Goal: Communication & Community: Answer question/provide support

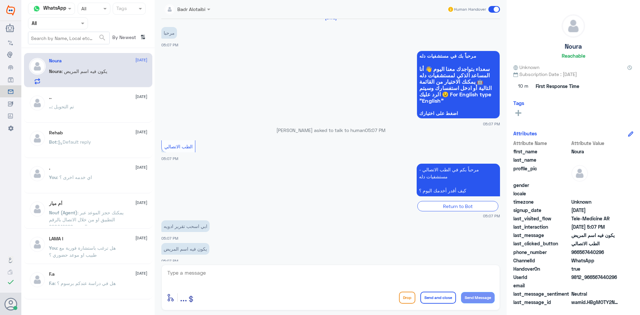
scroll to position [13, 0]
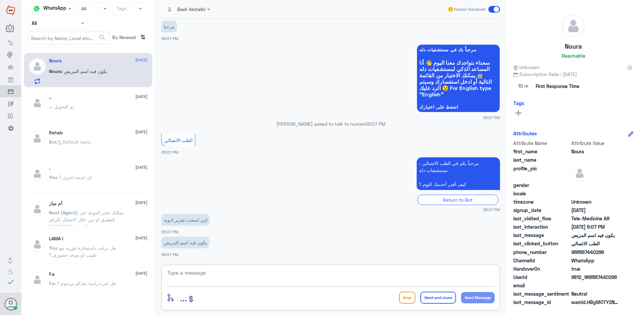
click at [216, 274] on textarea at bounding box center [331, 276] width 328 height 16
drag, startPoint x: 617, startPoint y: 277, endPoint x: 593, endPoint y: 280, distance: 23.9
click at [593, 280] on span "9812_966567440296" at bounding box center [595, 277] width 48 height 7
copy span "567440296"
click at [252, 279] on textarea at bounding box center [331, 276] width 328 height 16
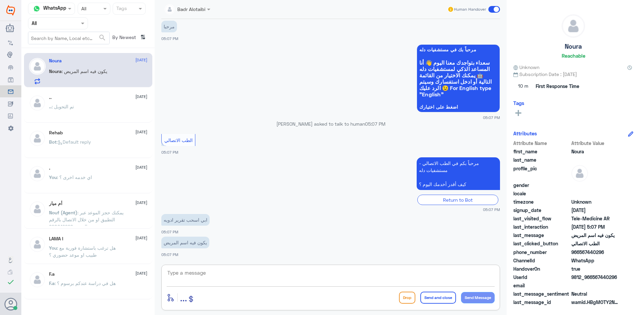
paste textarea "مرحبا معك بدر من الطب الاتصالي كيف اقدر اخدمك ؟"
type textarea "مرحبا معك بدر من الطب الاتصالي كيف اقدر اخدمك ؟"
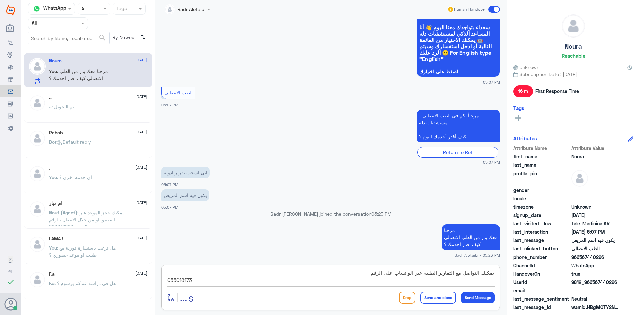
type textarea "يمكنك التواصل مع التقارير الطبية عبر الواتساب على الرقم 0550181732"
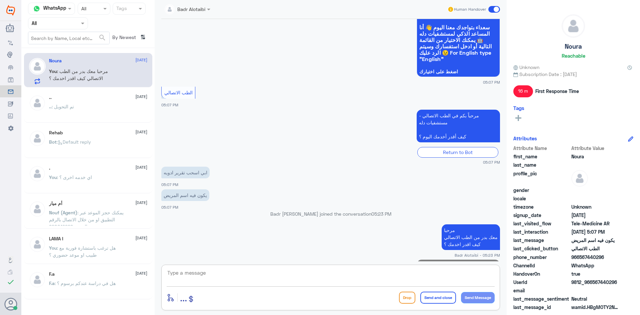
scroll to position [84, 0]
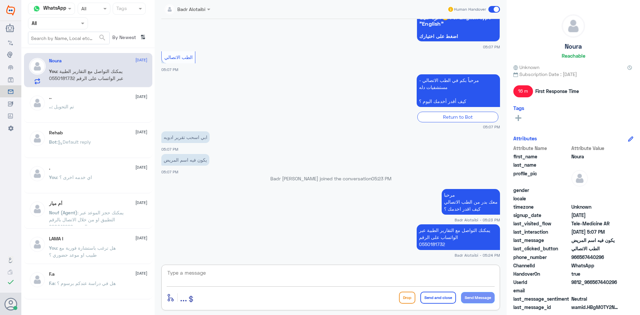
click at [495, 11] on span at bounding box center [494, 9] width 12 height 7
click at [0, 0] on input "checkbox" at bounding box center [0, 0] width 0 height 0
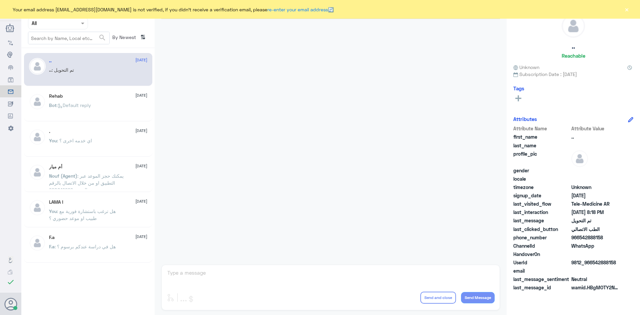
click at [72, 22] on div at bounding box center [57, 23] width 59 height 8
click at [64, 50] on b "Unassigned" at bounding box center [55, 52] width 25 height 6
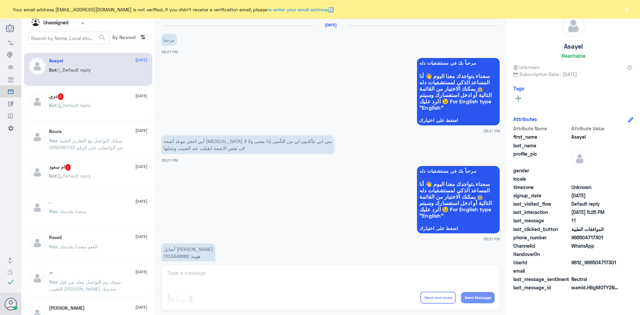
scroll to position [499, 0]
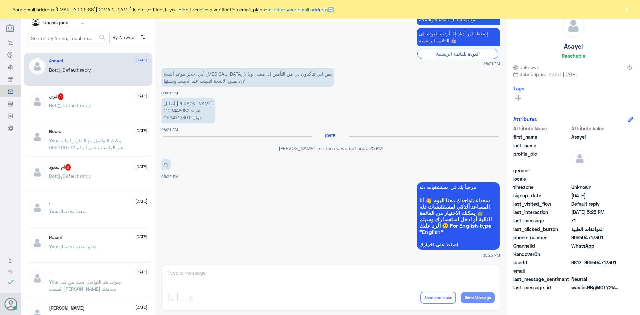
click at [78, 165] on div "ام سعود 2 12 September" at bounding box center [98, 167] width 98 height 7
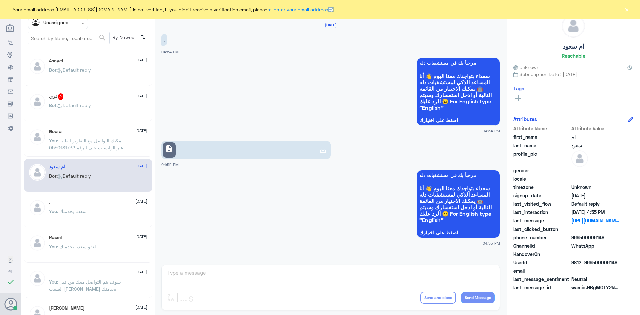
click at [266, 153] on link "description" at bounding box center [245, 150] width 169 height 18
click at [118, 206] on div ". 12 September You : سعدنا بخدمتك" at bounding box center [98, 211] width 98 height 25
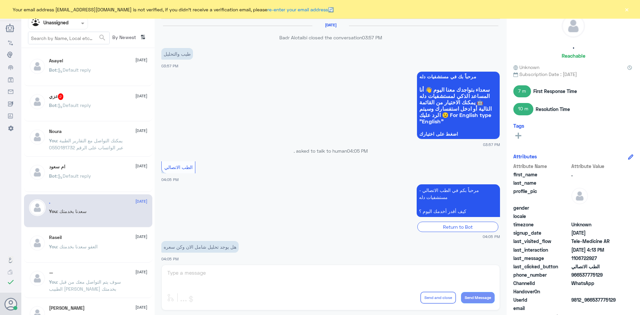
scroll to position [269, 0]
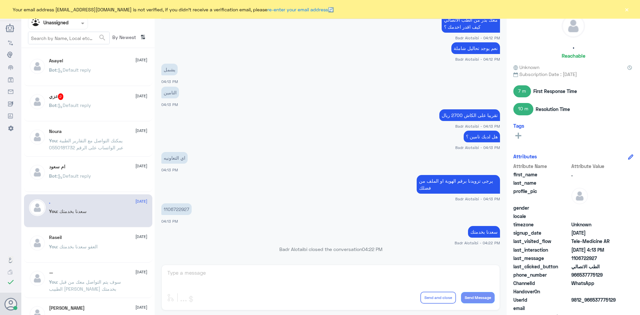
click at [76, 107] on span ": Default reply" at bounding box center [74, 105] width 34 height 6
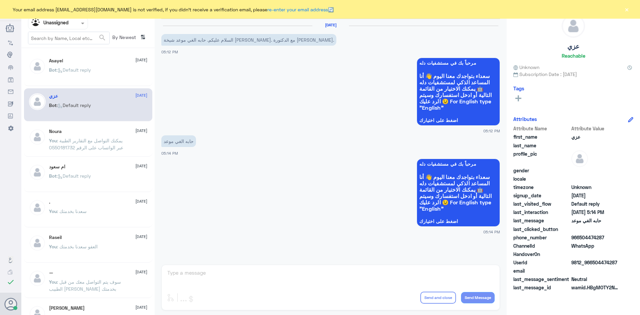
click at [97, 219] on div "You : سعدنا بخدمتك" at bounding box center [98, 216] width 98 height 15
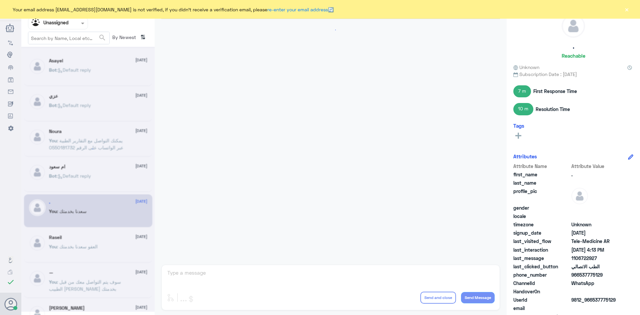
scroll to position [269, 0]
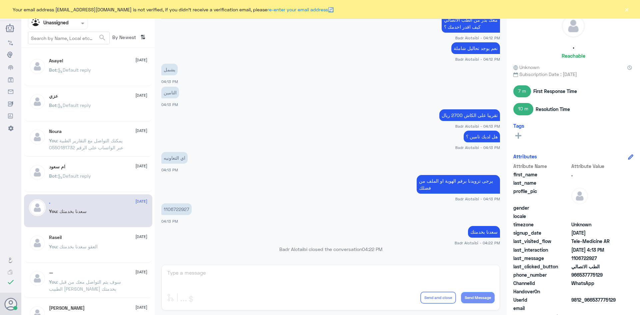
click at [630, 7] on button "×" at bounding box center [626, 9] width 7 height 7
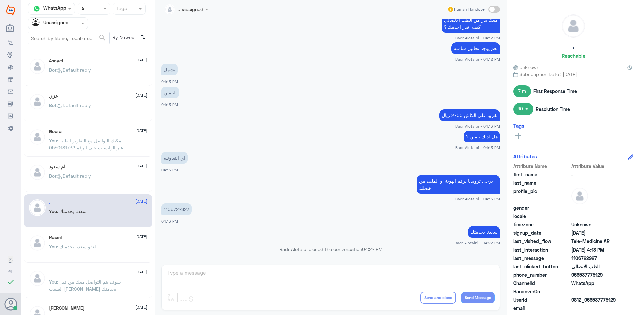
click at [189, 209] on p "1106722927" at bounding box center [176, 209] width 30 height 12
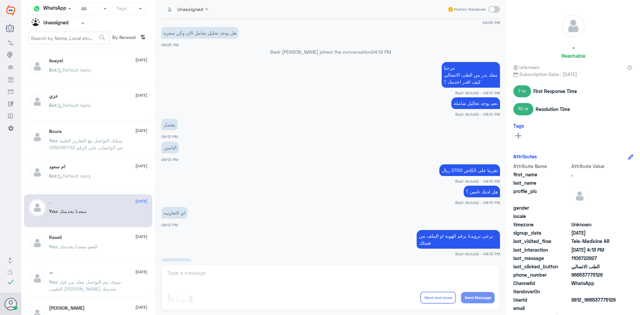
scroll to position [202, 0]
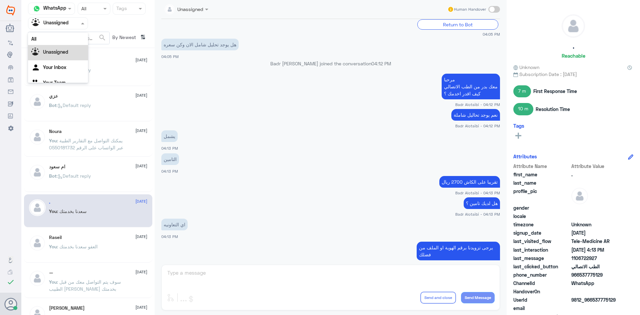
click at [70, 29] on div "Agent Filter Unassigned" at bounding box center [58, 23] width 60 height 12
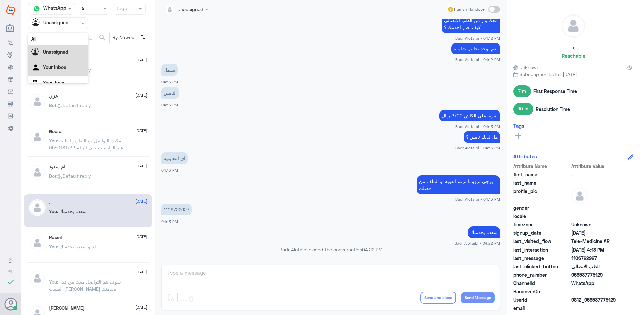
scroll to position [269, 0]
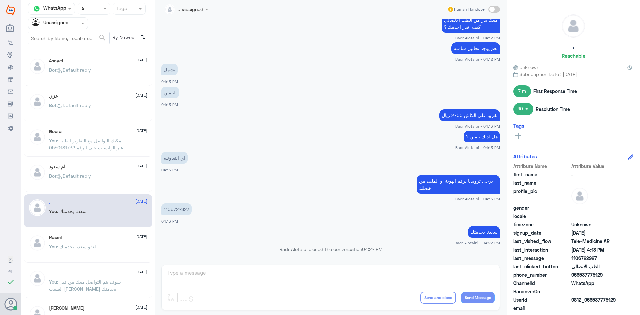
click at [188, 209] on p "1106722927" at bounding box center [176, 209] width 30 height 12
copy div "1106722927"
click at [68, 23] on input "text" at bounding box center [50, 23] width 37 height 8
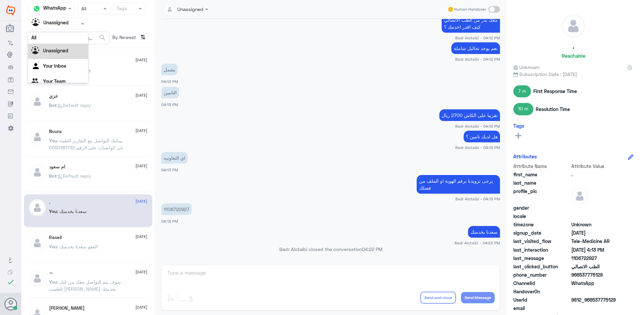
scroll to position [0, 0]
click at [51, 40] on div "All" at bounding box center [58, 39] width 60 height 12
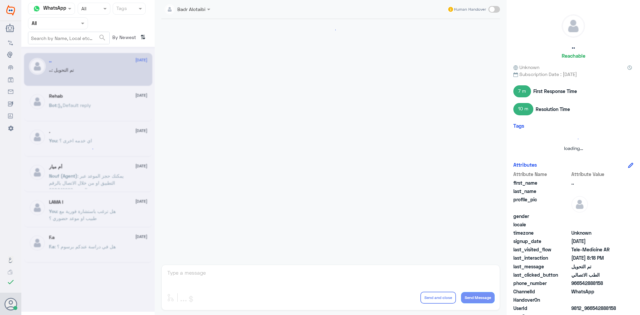
scroll to position [219, 0]
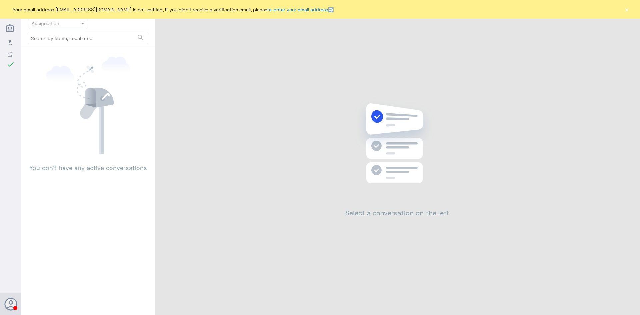
click at [627, 12] on button "×" at bounding box center [626, 9] width 7 height 7
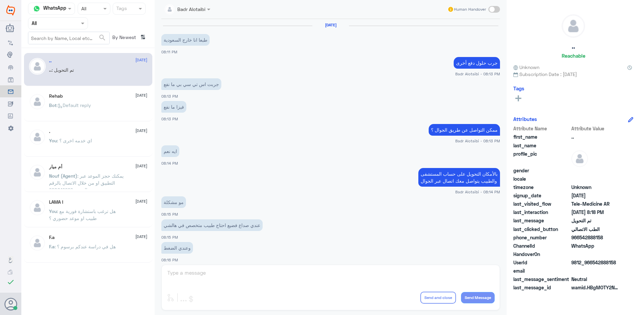
scroll to position [219, 0]
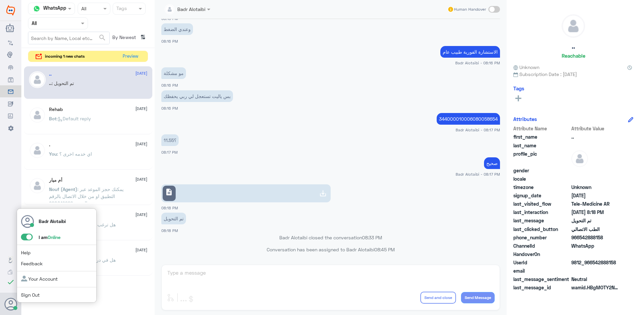
click at [26, 238] on span at bounding box center [27, 237] width 12 height 7
click at [0, 0] on input "checkbox" at bounding box center [0, 0] width 0 height 0
